Goal: Transaction & Acquisition: Purchase product/service

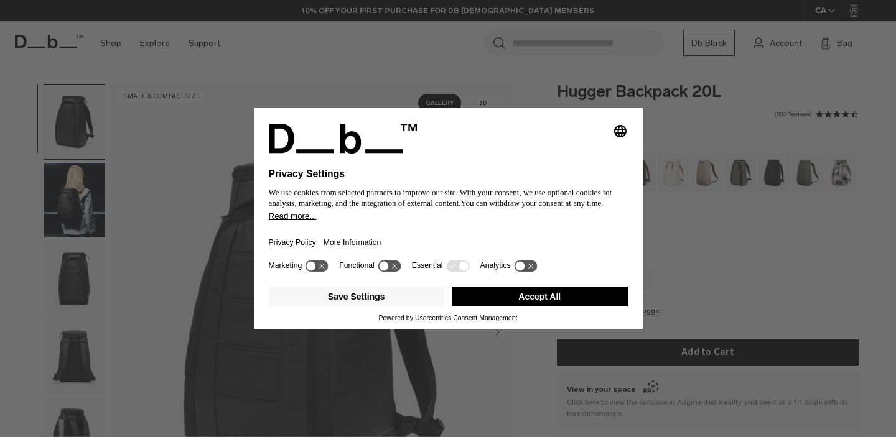
click at [488, 300] on button "Accept All" at bounding box center [540, 297] width 176 height 20
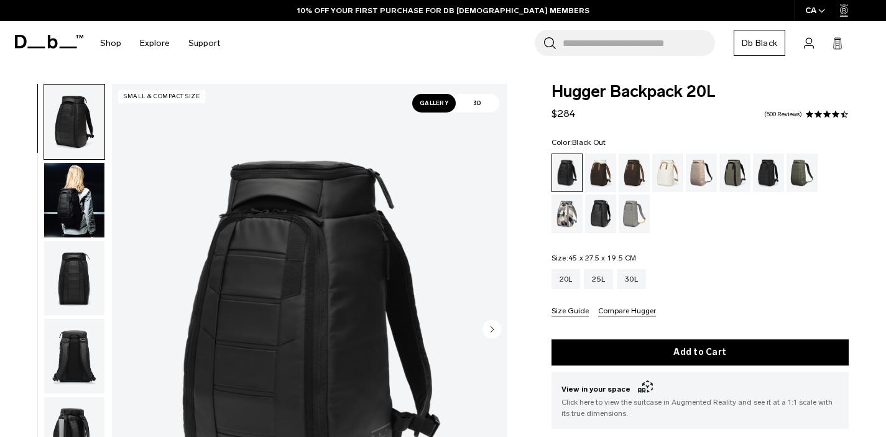
click at [62, 190] on img "button" at bounding box center [74, 200] width 60 height 75
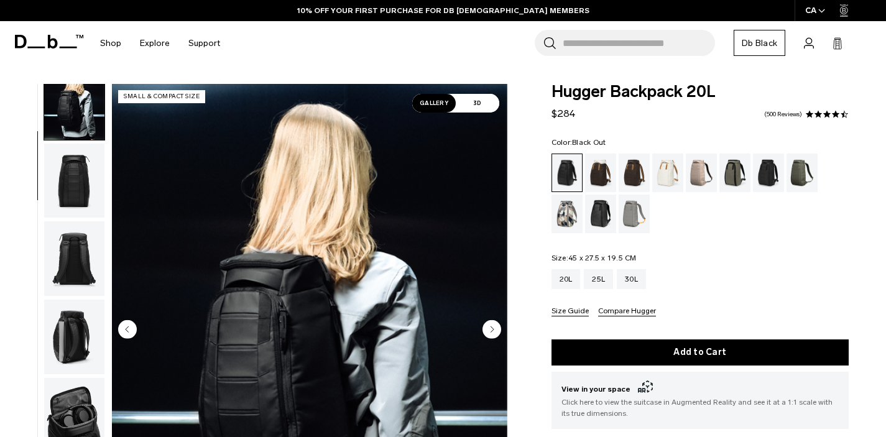
scroll to position [132, 0]
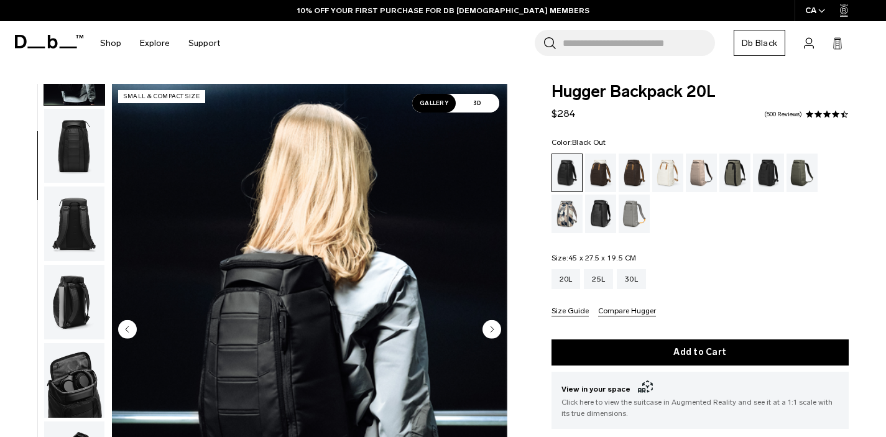
click at [69, 368] on img "button" at bounding box center [74, 380] width 60 height 75
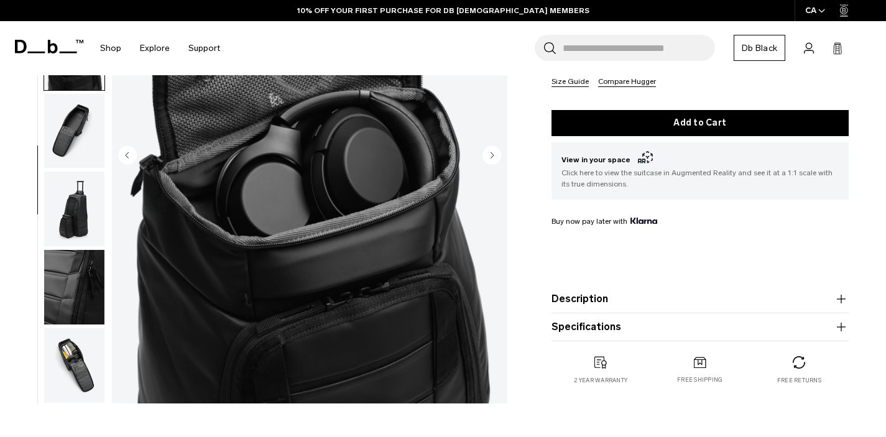
scroll to position [230, 0]
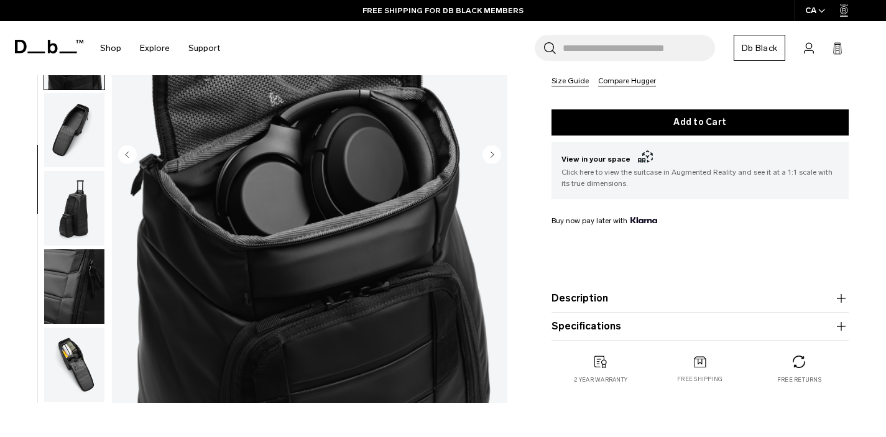
click at [79, 228] on img "button" at bounding box center [74, 208] width 60 height 75
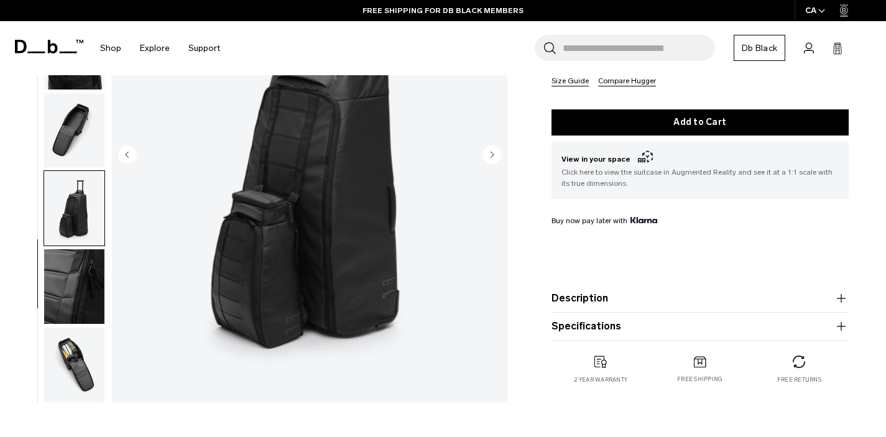
click at [67, 293] on img "button" at bounding box center [74, 286] width 60 height 75
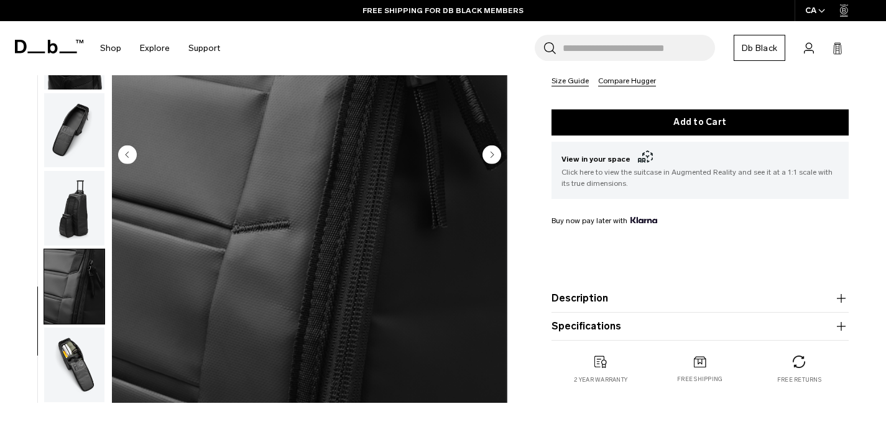
click at [72, 366] on img "button" at bounding box center [74, 365] width 60 height 75
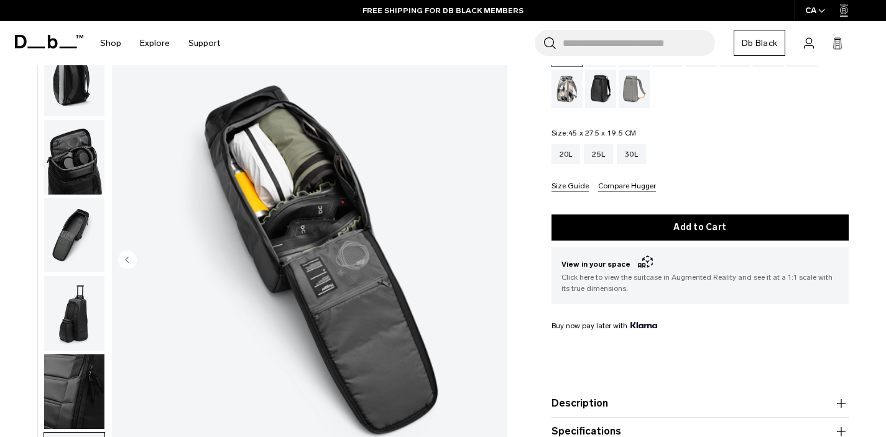
scroll to position [123, 0]
